Goal: Find specific page/section: Find specific page/section

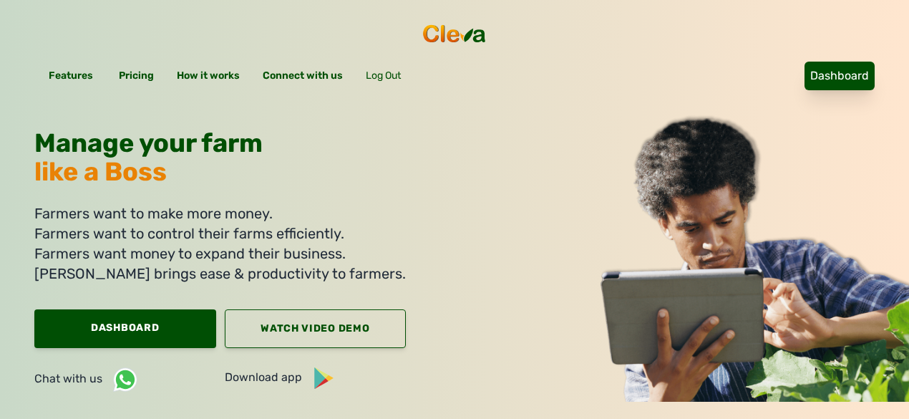
click at [804, 62] on link "Dashboard" at bounding box center [839, 76] width 70 height 29
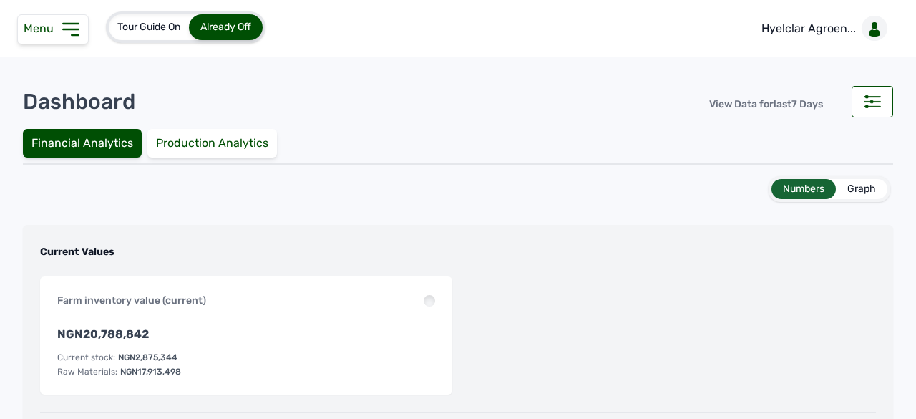
click at [52, 38] on div "Menu" at bounding box center [53, 29] width 72 height 30
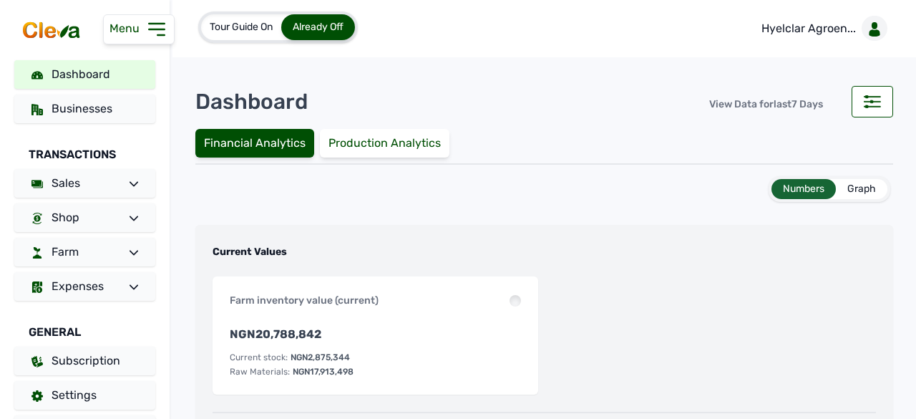
drag, startPoint x: 155, startPoint y: 35, endPoint x: 172, endPoint y: 36, distance: 17.2
click at [155, 35] on icon at bounding box center [156, 29] width 23 height 23
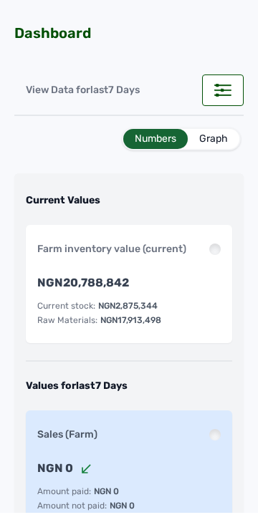
click at [215, 87] on icon at bounding box center [222, 90] width 17 height 13
select select "Days"
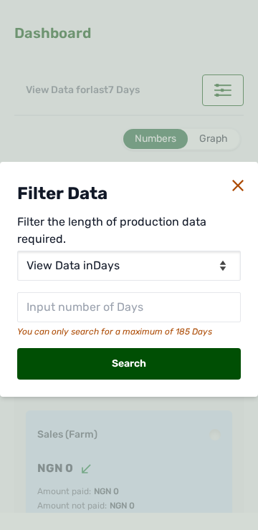
click at [233, 177] on div at bounding box center [237, 184] width 11 height 17
